Goal: Information Seeking & Learning: Learn about a topic

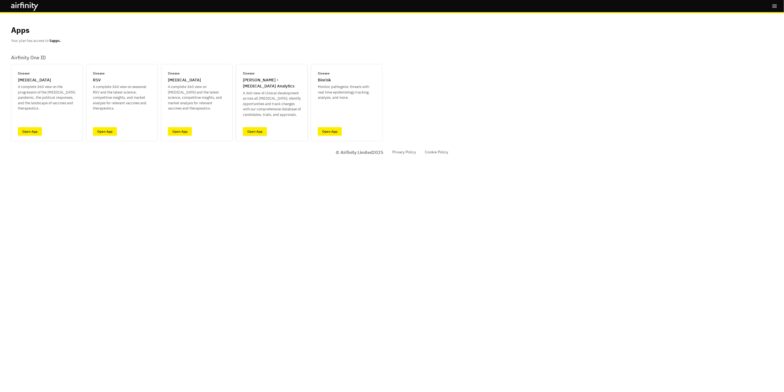
click at [260, 134] on link "Open App" at bounding box center [255, 131] width 24 height 9
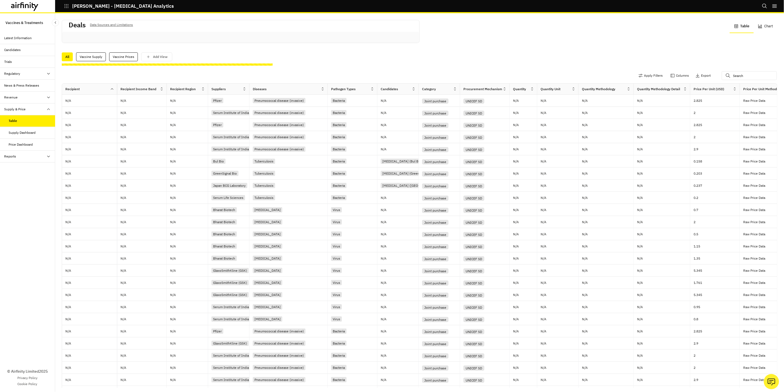
drag, startPoint x: 299, startPoint y: 89, endPoint x: 328, endPoint y: 90, distance: 28.7
click at [328, 90] on div at bounding box center [327, 89] width 3 height 6
click at [370, 91] on div "Pathogen Types" at bounding box center [349, 89] width 42 height 7
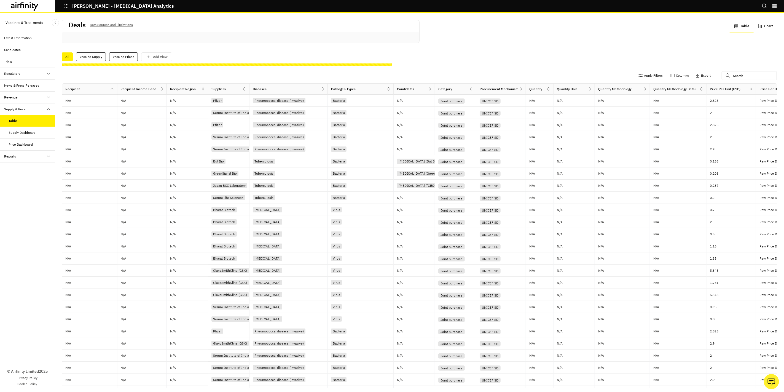
drag, startPoint x: 377, startPoint y: 89, endPoint x: 394, endPoint y: 92, distance: 16.5
click at [394, 92] on div at bounding box center [393, 89] width 3 height 6
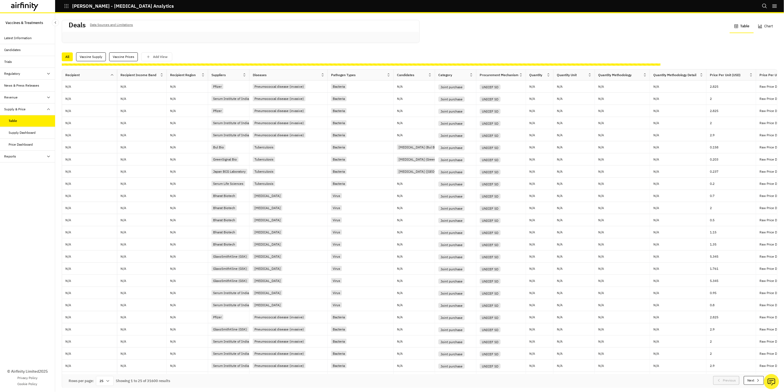
click at [741, 26] on button "Table" at bounding box center [742, 26] width 24 height 13
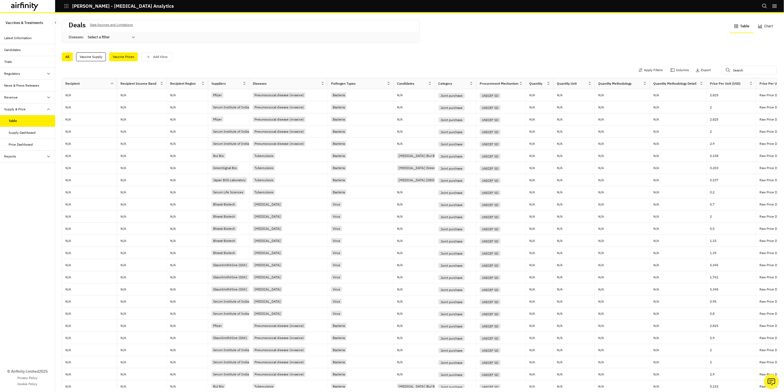
click at [123, 57] on div "Vaccine Prices" at bounding box center [123, 56] width 29 height 9
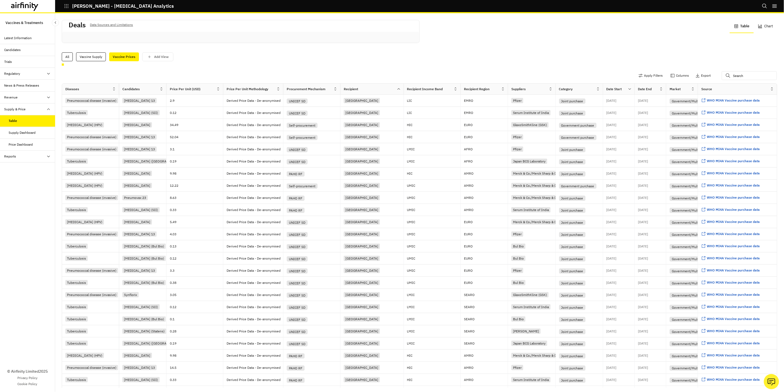
click at [129, 59] on div "Vaccine Prices" at bounding box center [124, 56] width 30 height 9
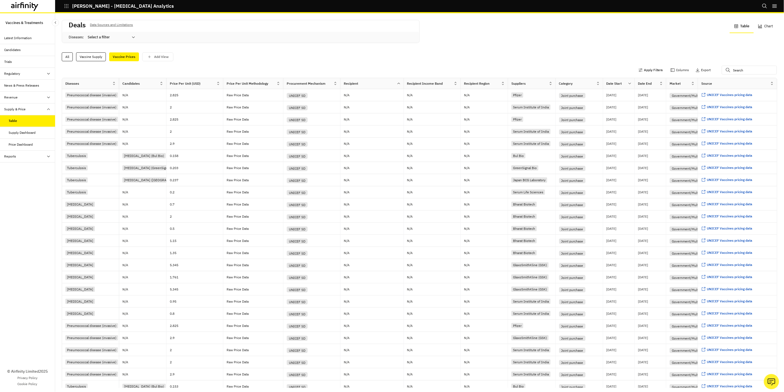
click at [643, 71] on button "Apply Filters" at bounding box center [651, 70] width 24 height 9
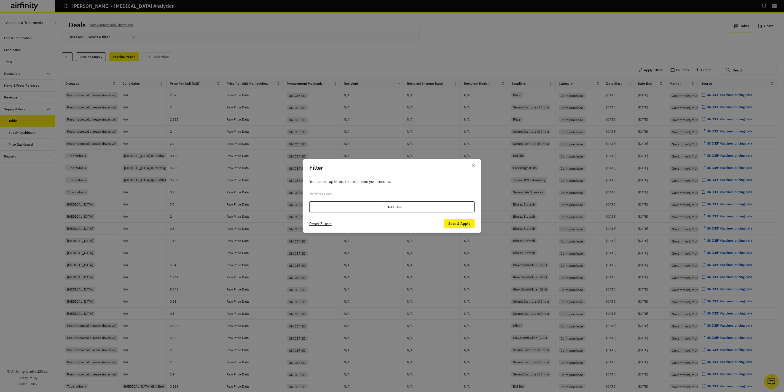
click at [406, 200] on div "No filters set. Add Filter" at bounding box center [391, 201] width 165 height 21
click at [406, 208] on div "Add Filter" at bounding box center [391, 206] width 165 height 11
click at [332, 194] on div at bounding box center [330, 194] width 33 height 7
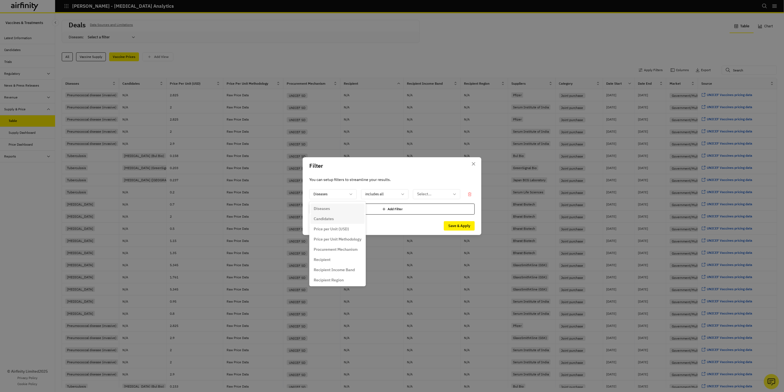
click at [336, 216] on div "Candidates" at bounding box center [338, 219] width 48 height 6
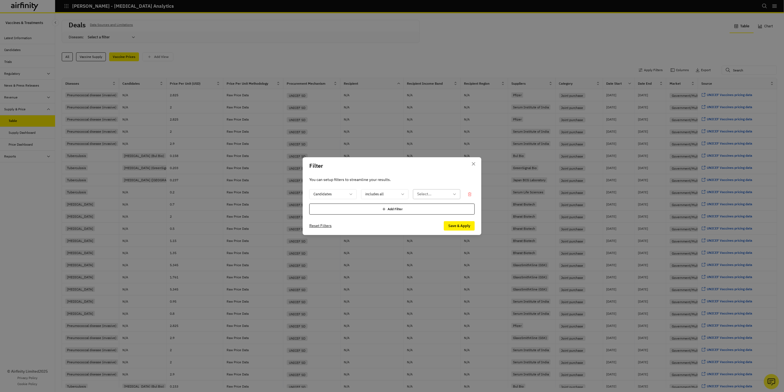
click at [434, 194] on div at bounding box center [433, 194] width 33 height 7
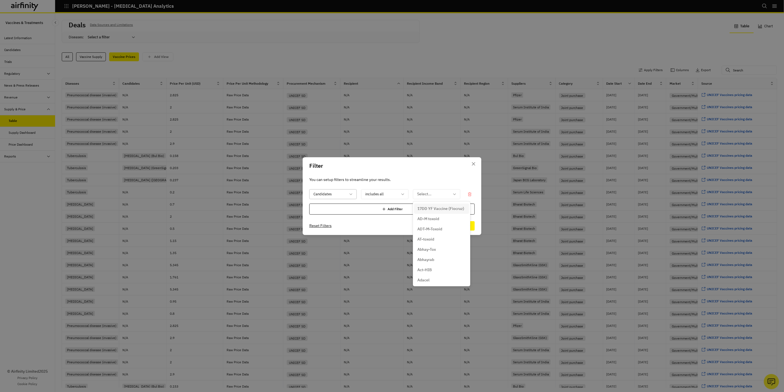
click at [341, 197] on div at bounding box center [330, 194] width 33 height 7
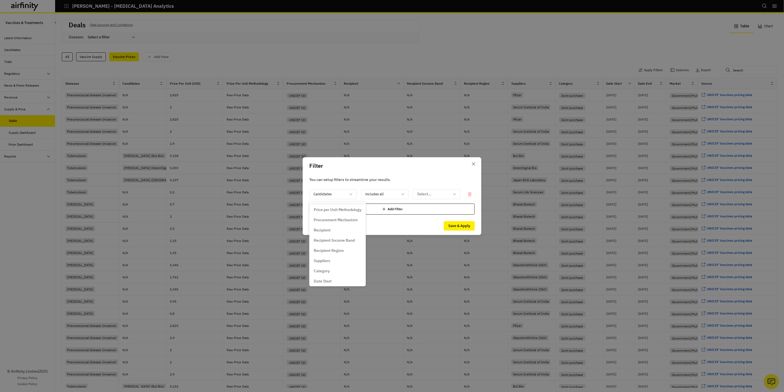
scroll to position [32, 0]
click at [331, 227] on div "Recipient" at bounding box center [338, 228] width 48 height 6
click at [439, 196] on div at bounding box center [433, 194] width 33 height 7
click at [446, 193] on div at bounding box center [433, 194] width 33 height 7
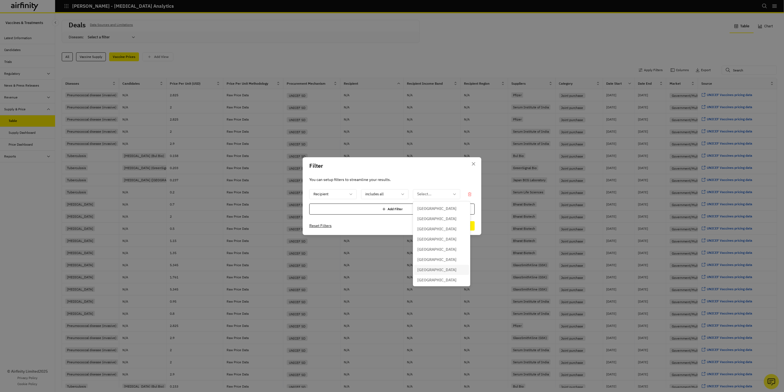
click at [437, 267] on div "Argentina" at bounding box center [442, 270] width 49 height 6
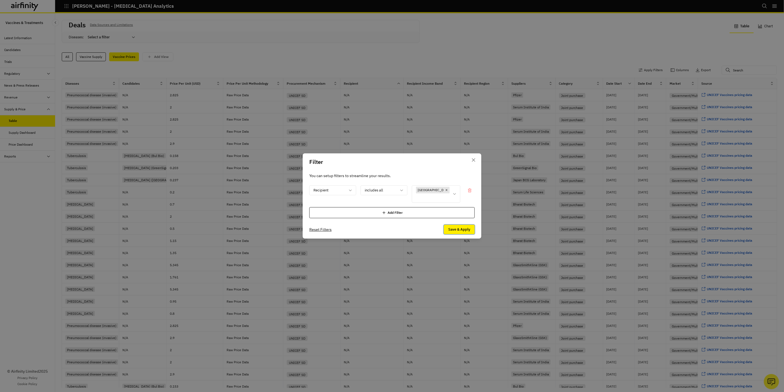
click at [464, 226] on button "Save & Apply" at bounding box center [459, 229] width 31 height 9
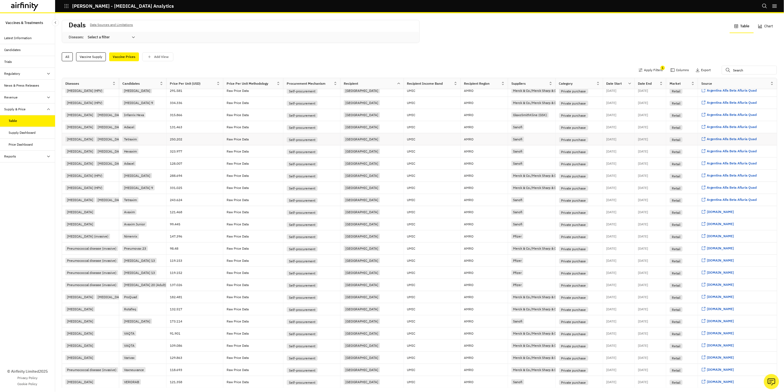
scroll to position [0, 0]
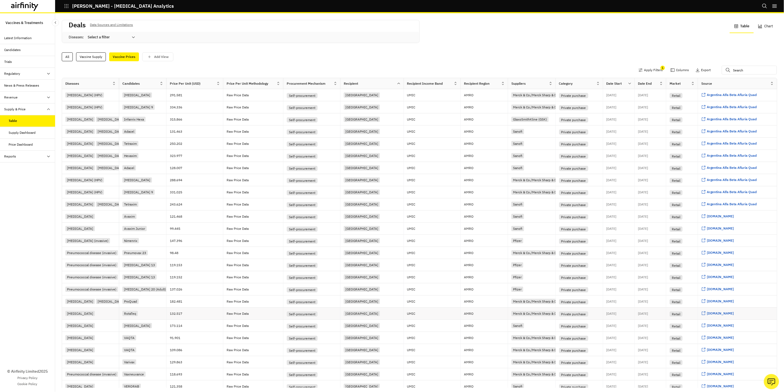
click at [88, 312] on div "[MEDICAL_DATA]" at bounding box center [92, 313] width 54 height 7
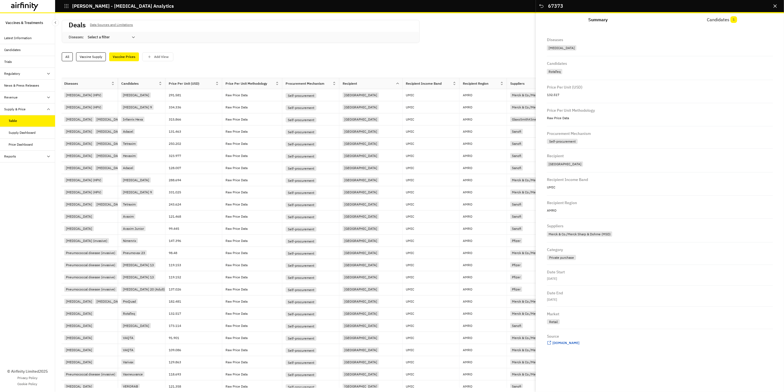
scroll to position [0, 8]
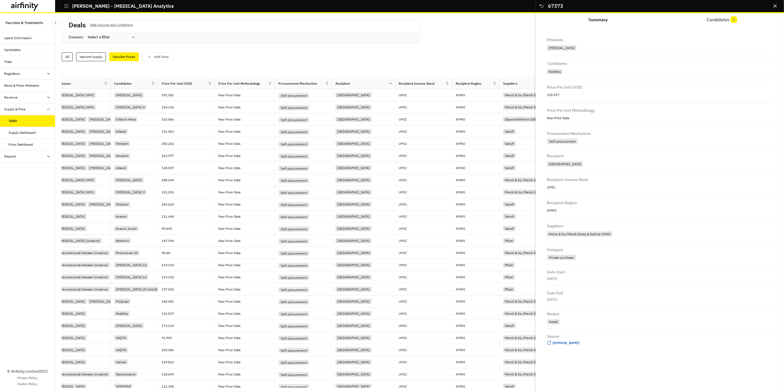
click at [541, 7] on icon "Close" at bounding box center [542, 6] width 6 height 6
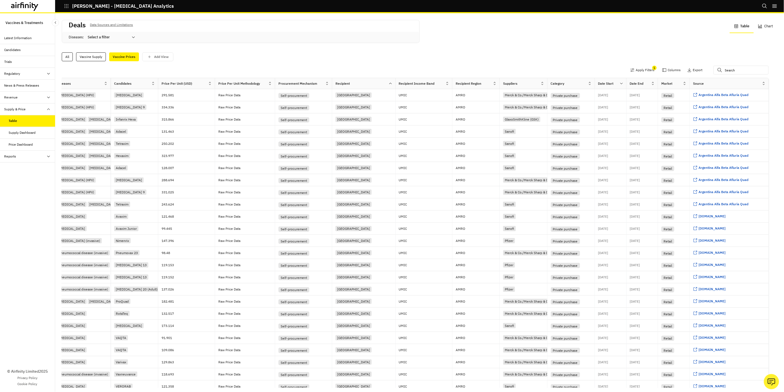
scroll to position [0, 0]
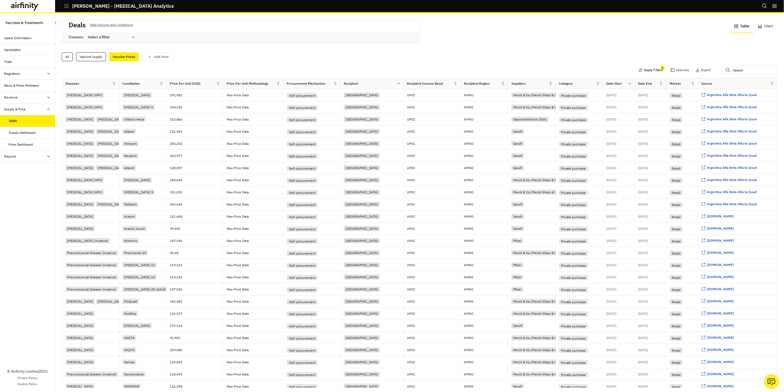
click at [643, 72] on button "Apply Filters" at bounding box center [651, 70] width 24 height 9
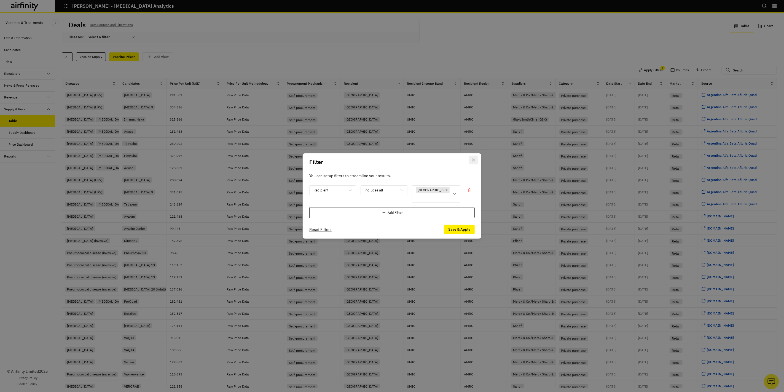
click at [475, 164] on button "Close" at bounding box center [473, 160] width 9 height 9
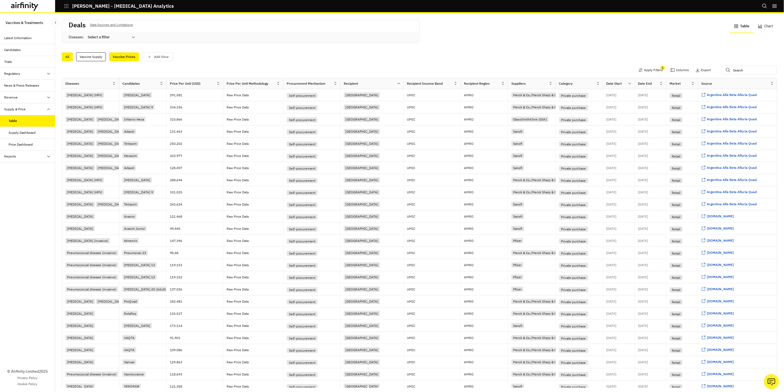
click at [70, 54] on div "All" at bounding box center [67, 56] width 11 height 9
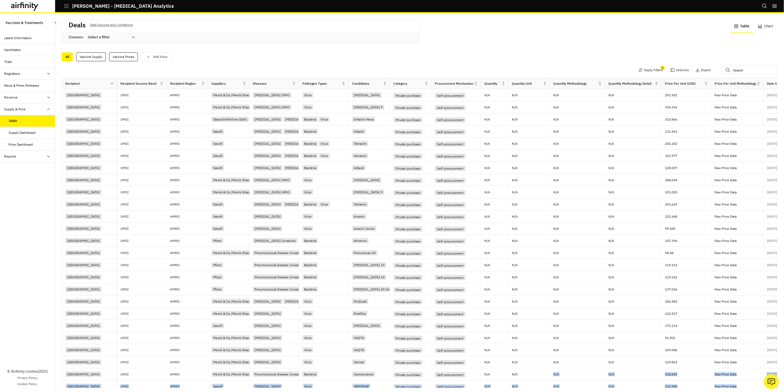
scroll to position [14, 0]
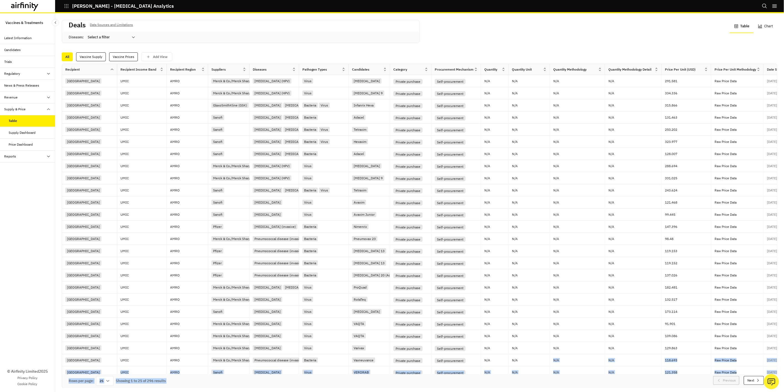
drag, startPoint x: 526, startPoint y: 377, endPoint x: 577, endPoint y: 382, distance: 51.8
click at [577, 382] on div "Apply Filters 1 Columns Export Recipient Recipient Income Band Recipient Region…" at bounding box center [420, 224] width 716 height 327
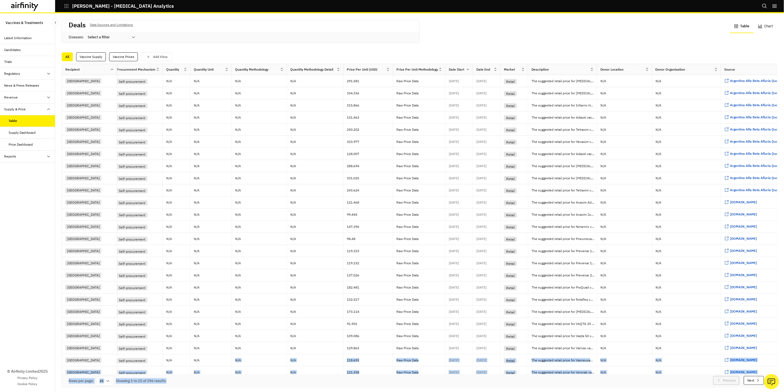
scroll to position [0, 343]
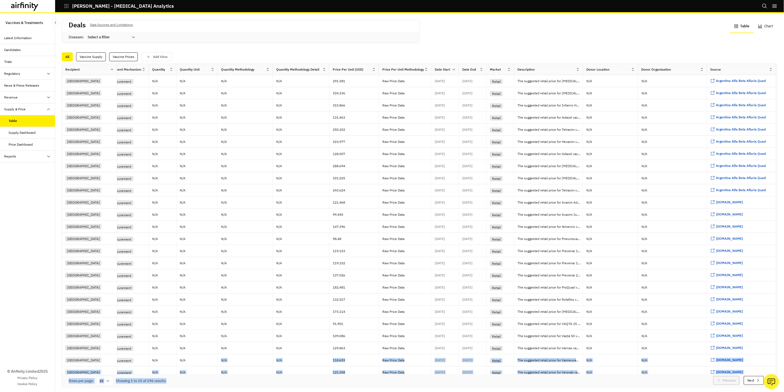
click at [582, 68] on div at bounding box center [583, 69] width 3 height 6
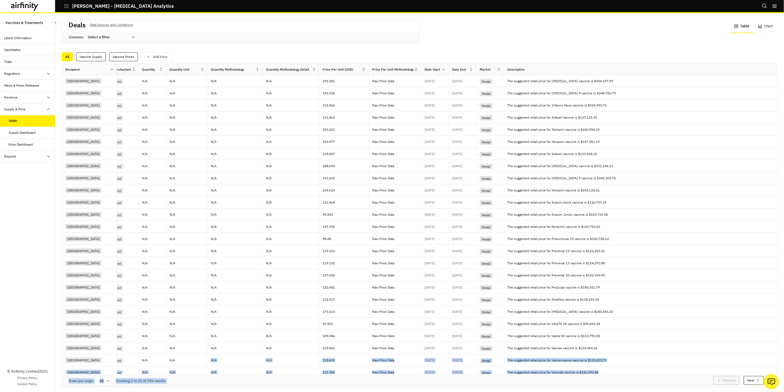
scroll to position [0, 0]
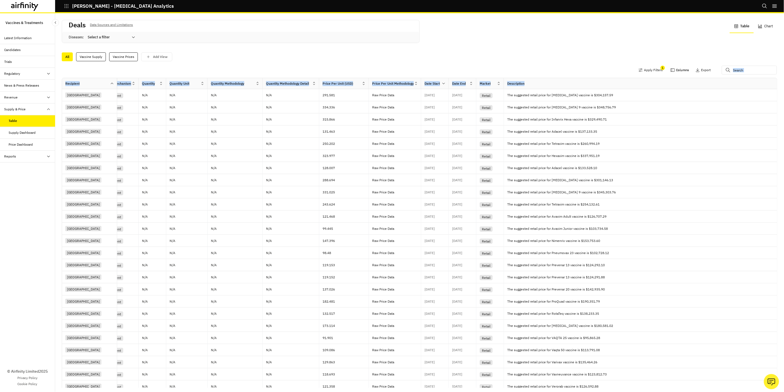
drag, startPoint x: 573, startPoint y: 68, endPoint x: 667, endPoint y: 66, distance: 94.6
click at [667, 66] on div "Apply Filters 1 Columns Export Recipient Recipient Income Band Recipient Region…" at bounding box center [420, 224] width 716 height 327
click at [671, 71] on button "Columns" at bounding box center [680, 70] width 18 height 9
click at [539, 60] on div "All Vaccine Supply Vaccine Prices Add View" at bounding box center [420, 56] width 716 height 9
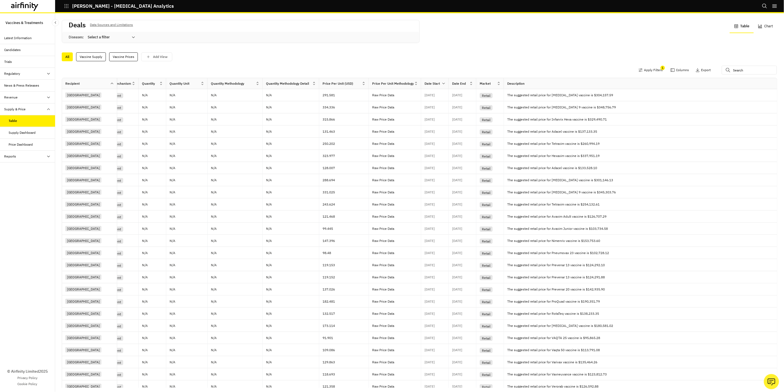
click at [23, 47] on div "Candidates" at bounding box center [29, 49] width 51 height 5
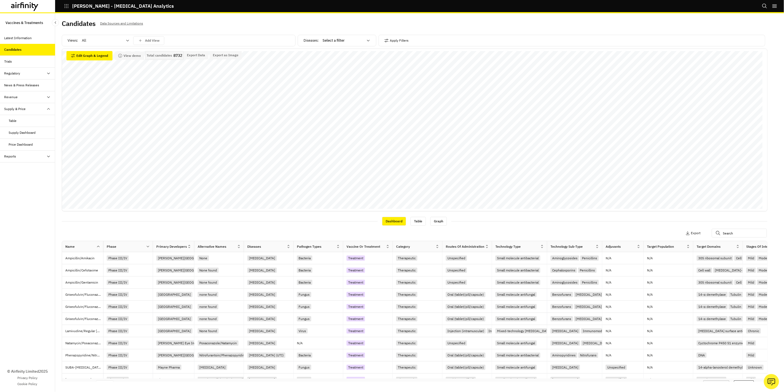
click at [24, 98] on div "Revenue" at bounding box center [29, 97] width 51 height 5
click at [17, 106] on div "Table" at bounding box center [32, 108] width 46 height 5
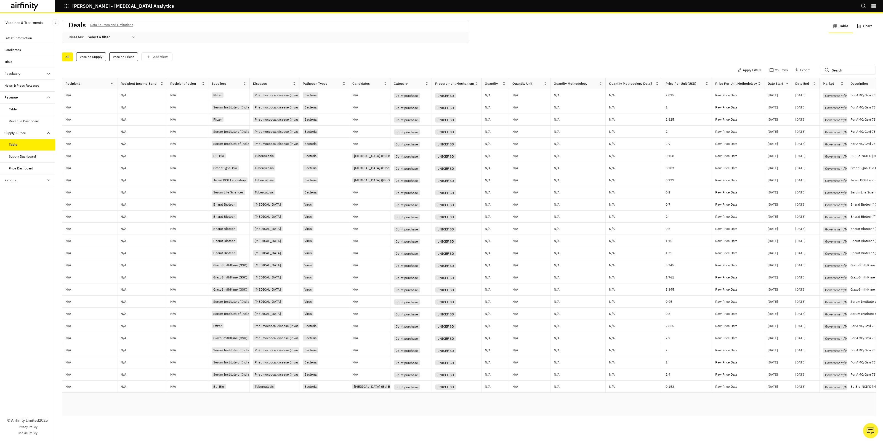
click at [33, 154] on div "Supply Dashboard" at bounding box center [27, 157] width 55 height 12
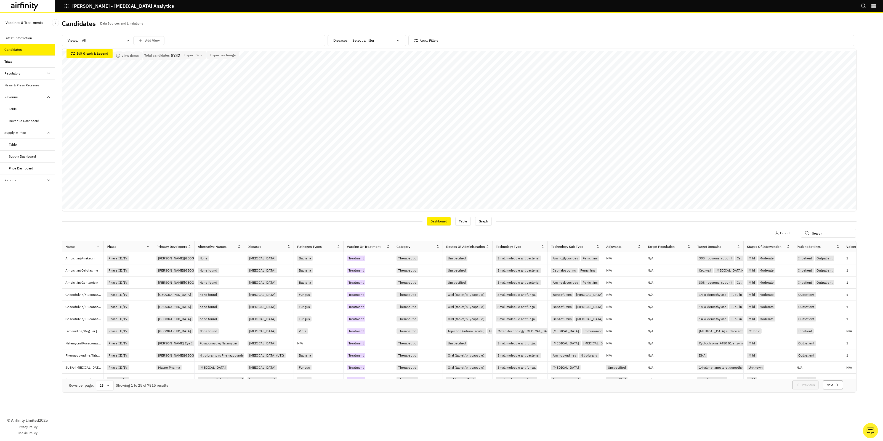
click at [325, 379] on div "Rows per page: 25 Showing 1 to 25 of 7815 results Previous Next" at bounding box center [459, 385] width 794 height 14
drag, startPoint x: 325, startPoint y: 379, endPoint x: 391, endPoint y: 377, distance: 65.1
click at [391, 377] on div "Name Phase Primary Developers Alternative Names Diseases Pathogen Types Vaccine…" at bounding box center [459, 316] width 794 height 151
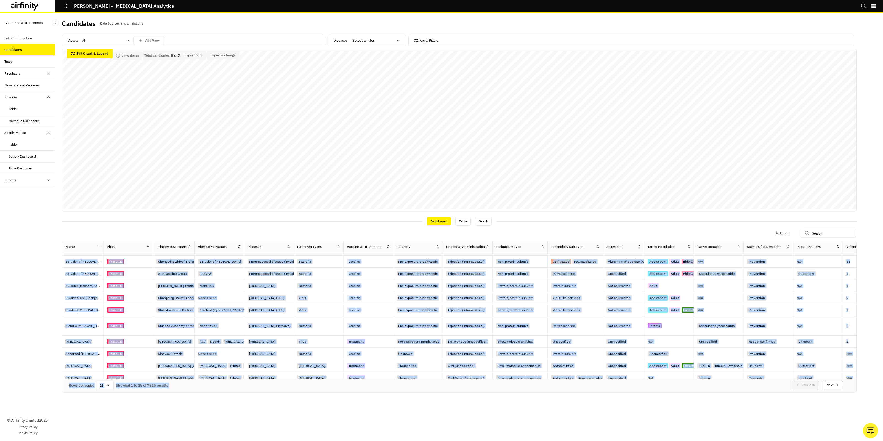
scroll to position [172, 0]
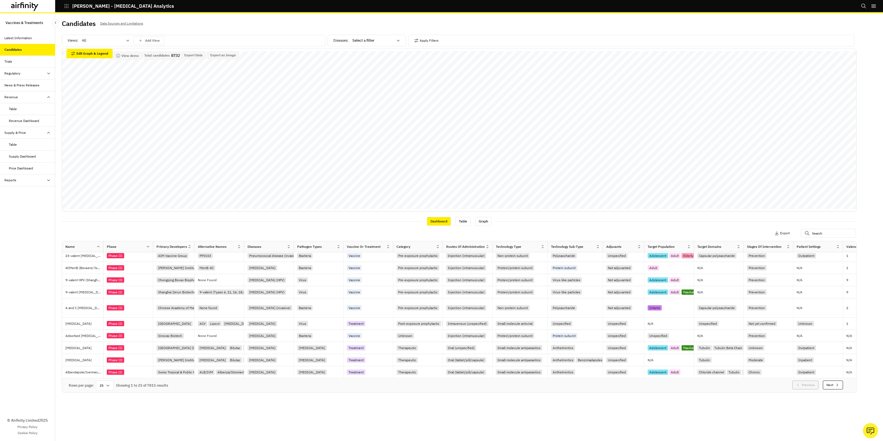
click at [365, 214] on div "Views: All Add View Diseases : Select a filter Apply Filters Data Adjustments H…" at bounding box center [459, 223] width 794 height 384
click at [103, 246] on div at bounding box center [103, 246] width 3 height 6
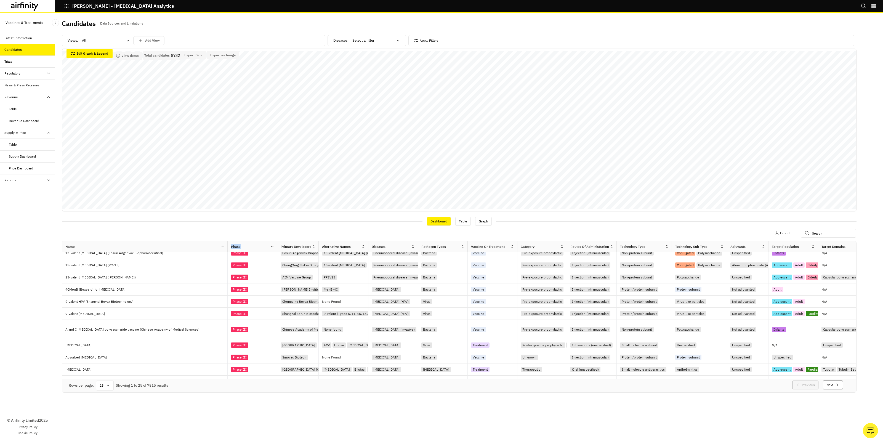
drag, startPoint x: 103, startPoint y: 246, endPoint x: 124, endPoint y: 246, distance: 21.2
click at [124, 246] on div "Name" at bounding box center [141, 246] width 158 height 7
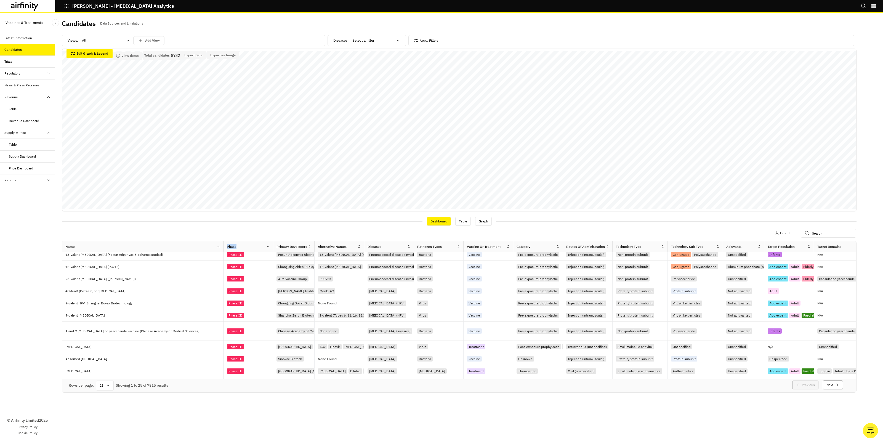
click at [301, 247] on div "Primary Developers" at bounding box center [291, 246] width 31 height 5
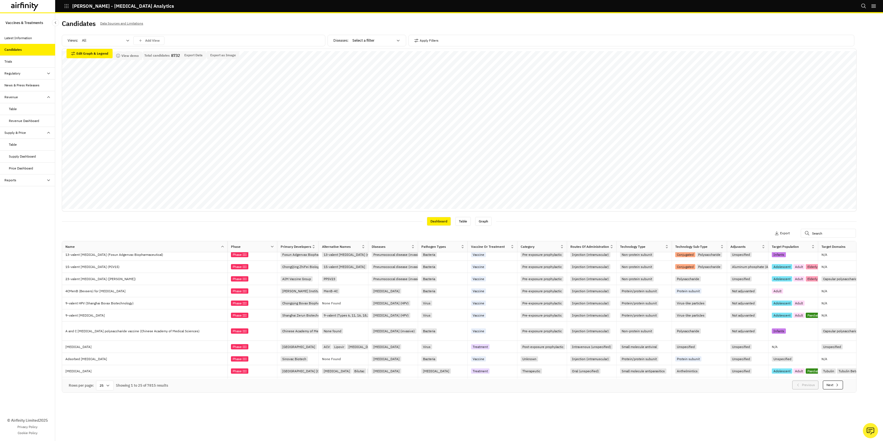
click at [311, 247] on div "Primary Developers" at bounding box center [297, 246] width 41 height 6
click at [311, 245] on div "Primary Developers" at bounding box center [294, 246] width 34 height 7
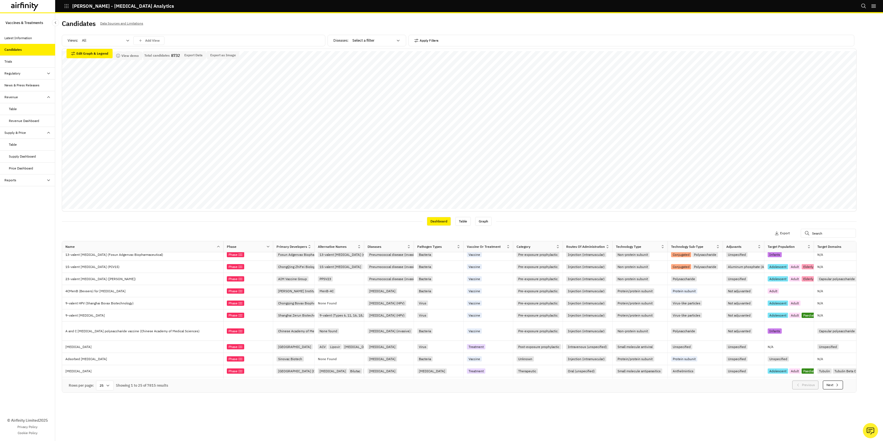
click at [432, 41] on button "Apply Filters" at bounding box center [426, 40] width 24 height 9
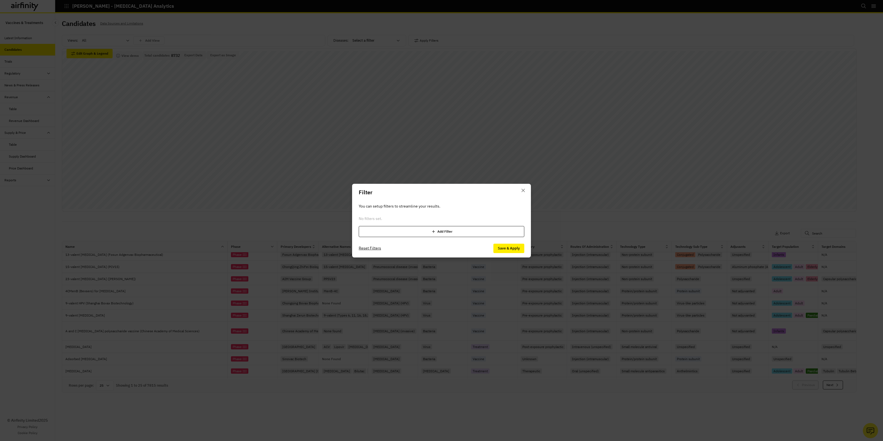
click at [459, 234] on div "Add Filter" at bounding box center [441, 231] width 165 height 11
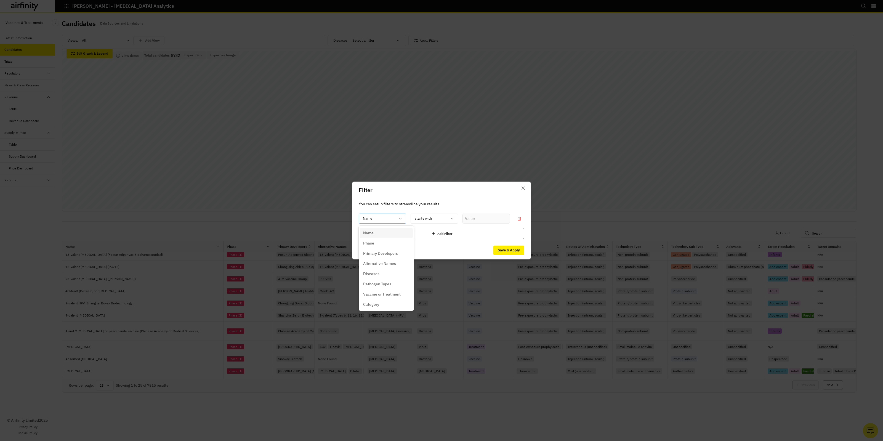
click at [395, 218] on div "Name" at bounding box center [378, 218] width 39 height 9
click at [388, 252] on p "Primary Developers" at bounding box center [380, 253] width 35 height 6
click at [472, 220] on div at bounding box center [482, 218] width 33 height 7
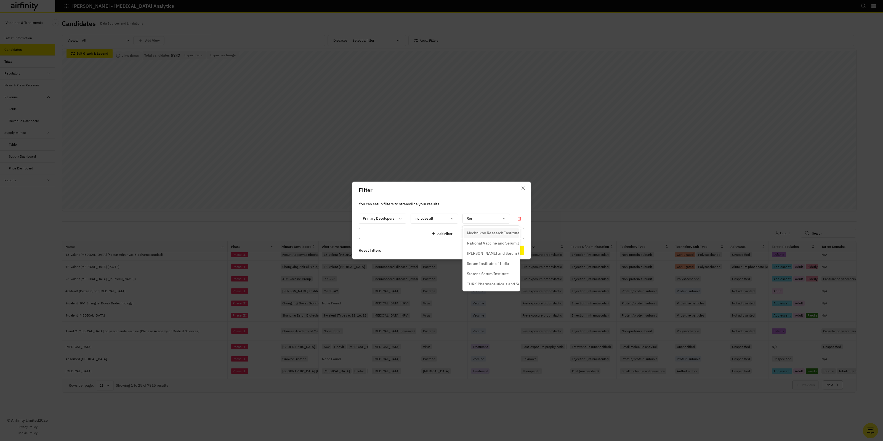
type input "Serum"
click at [502, 261] on p "Serum Institute of India" at bounding box center [488, 264] width 42 height 6
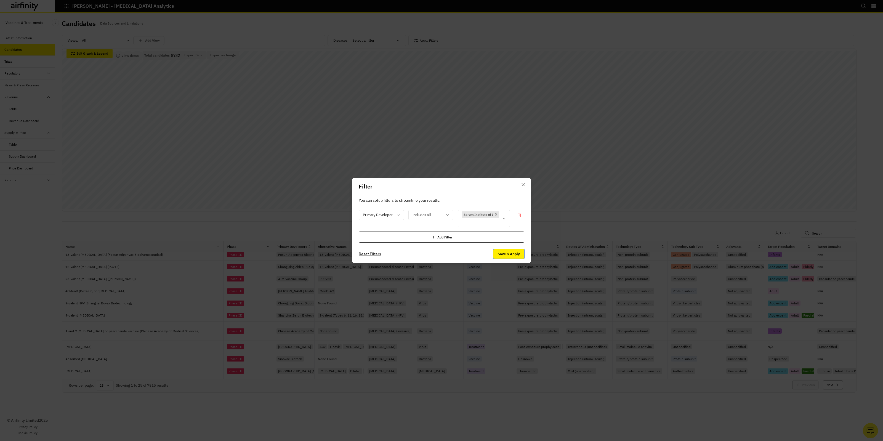
click at [501, 254] on button "Save & Apply" at bounding box center [508, 253] width 31 height 9
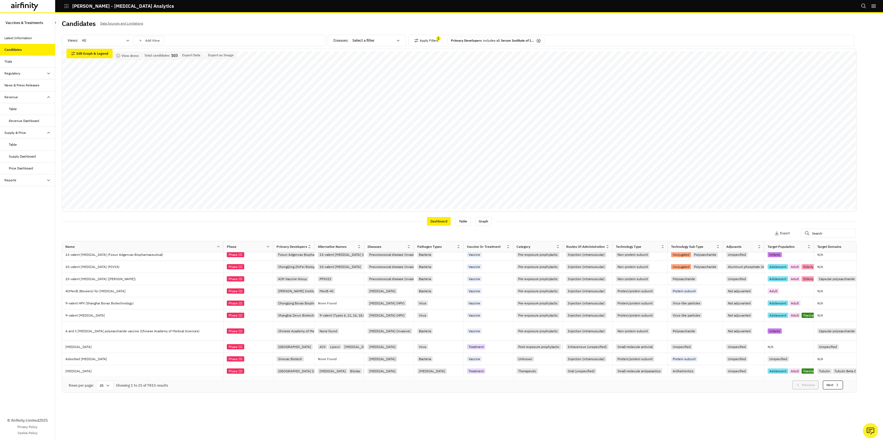
click at [106, 384] on icon at bounding box center [108, 385] width 4 height 4
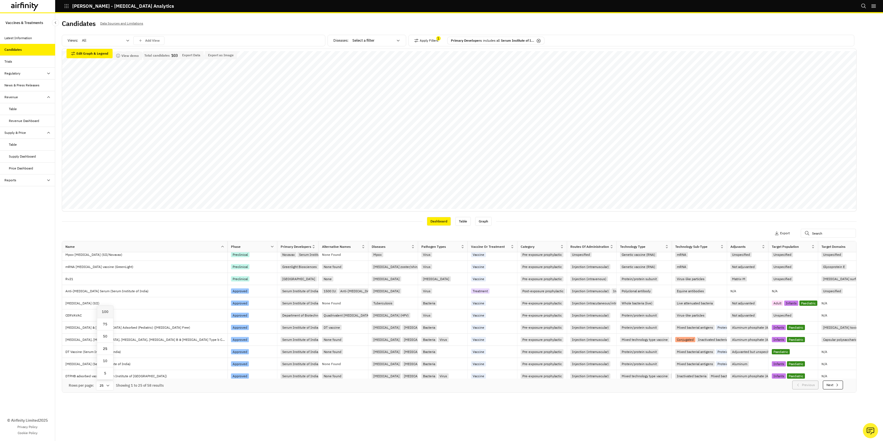
click at [111, 309] on div "100" at bounding box center [105, 312] width 16 height 12
